Goal: Task Accomplishment & Management: Manage account settings

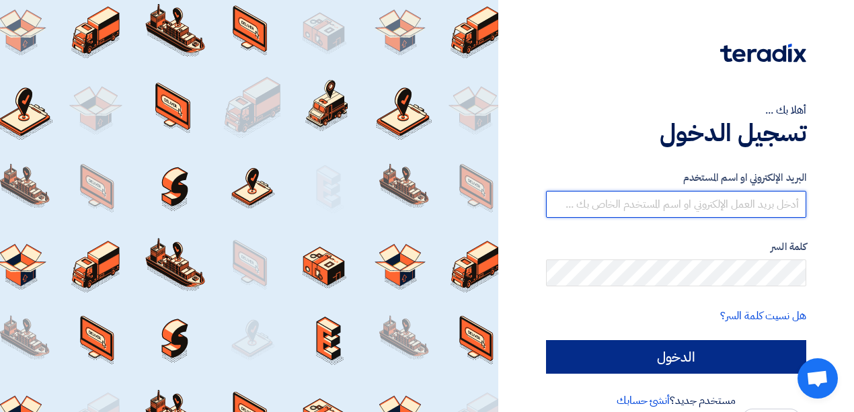
type input "[EMAIL_ADDRESS][DOMAIN_NAME]"
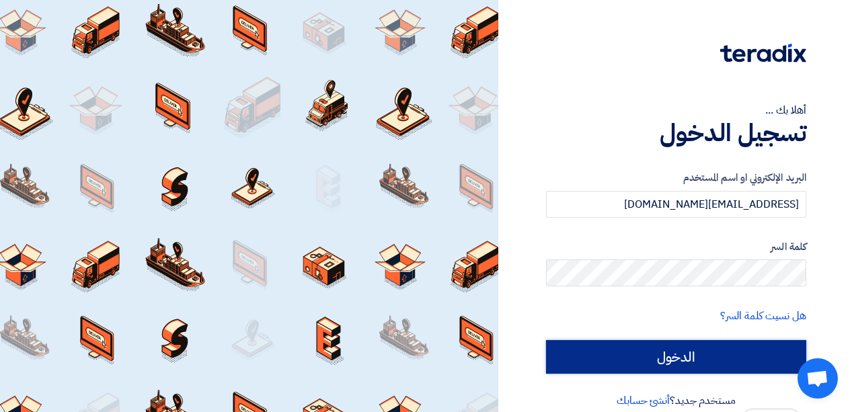
click at [709, 356] on input "الدخول" at bounding box center [676, 357] width 260 height 34
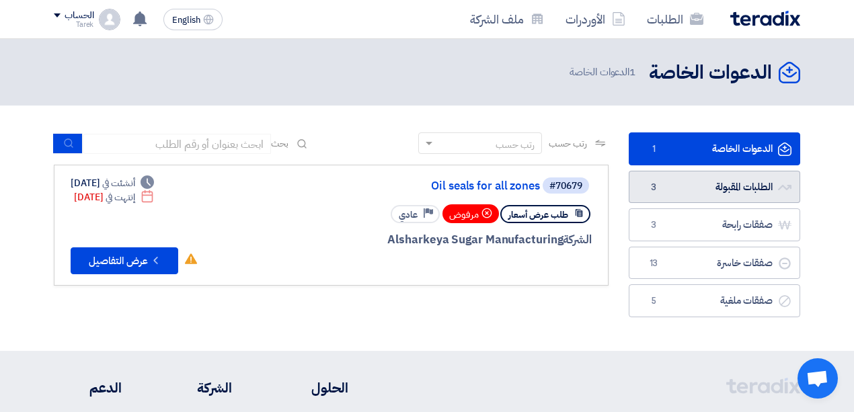
click at [671, 182] on link "الطلبات المقبولة الطلبات المقبولة 3" at bounding box center [714, 187] width 171 height 33
